Goal: Information Seeking & Learning: Learn about a topic

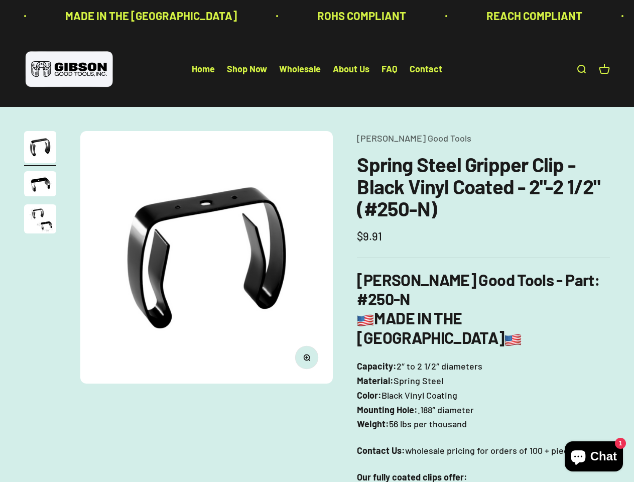
click at [317, 241] on img at bounding box center [206, 257] width 253 height 253
click at [206, 257] on img at bounding box center [206, 257] width 253 height 253
click at [307, 358] on icon "button" at bounding box center [306, 357] width 3 height 3
click at [40, 149] on img "Go to item 1" at bounding box center [40, 147] width 32 height 32
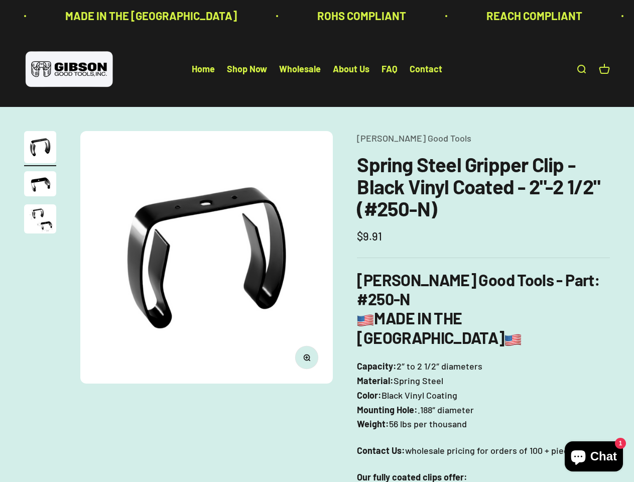
click at [40, 185] on img "Go to item 2" at bounding box center [40, 183] width 32 height 25
click at [40, 221] on img "Go to item 3" at bounding box center [40, 218] width 32 height 29
